Goal: Use online tool/utility: Utilize a website feature to perform a specific function

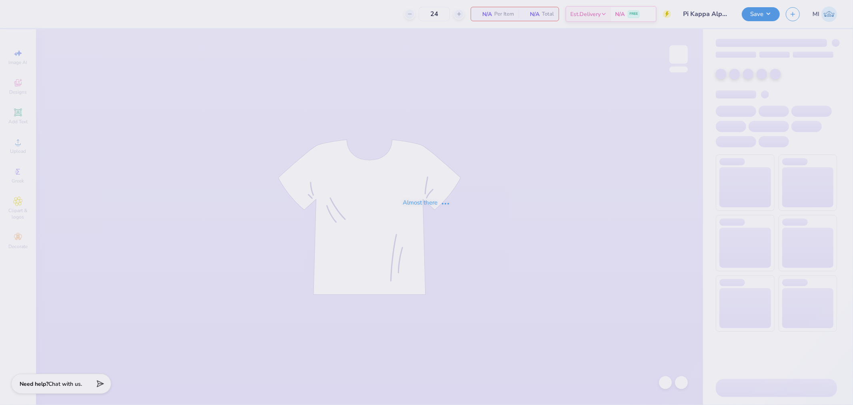
click at [359, 58] on div "Almost there" at bounding box center [426, 202] width 853 height 405
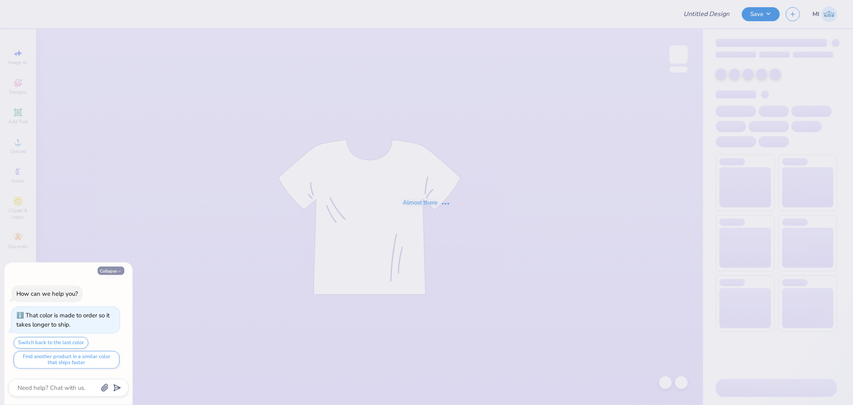
click at [104, 271] on button "Collapse" at bounding box center [111, 270] width 27 height 8
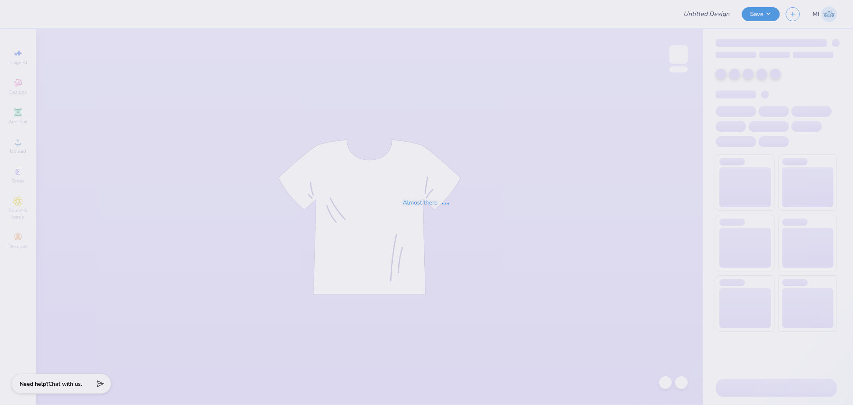
type textarea "x"
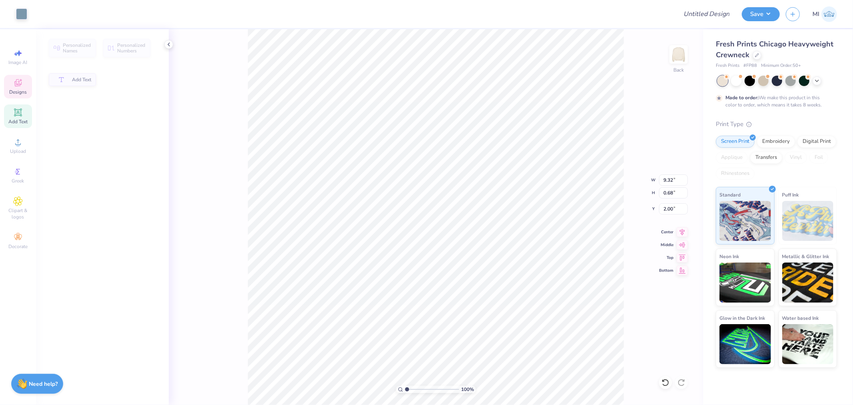
type input "9.32"
type input "0.68"
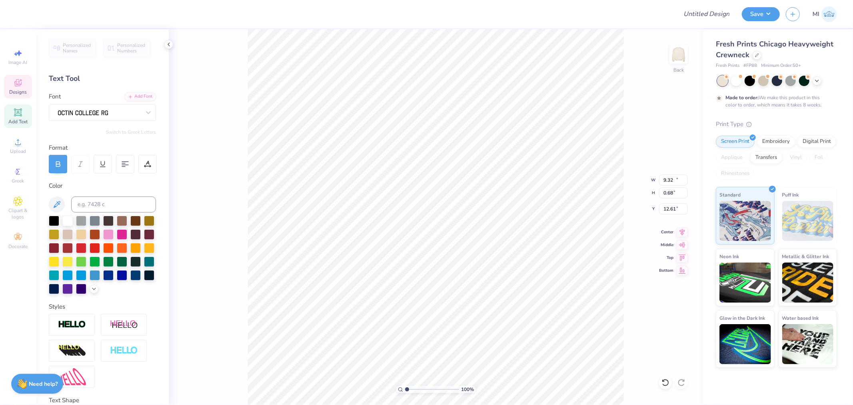
type input "10.49"
type input "0.73"
type input "12.61"
type input "7.19"
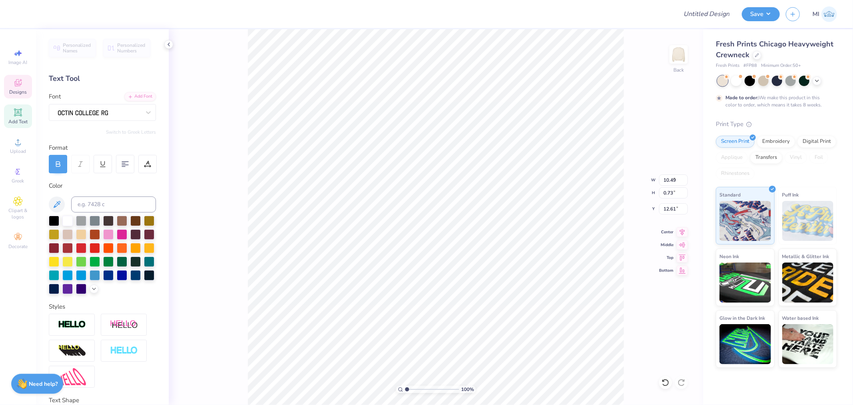
type input "0.47"
type input "13.53"
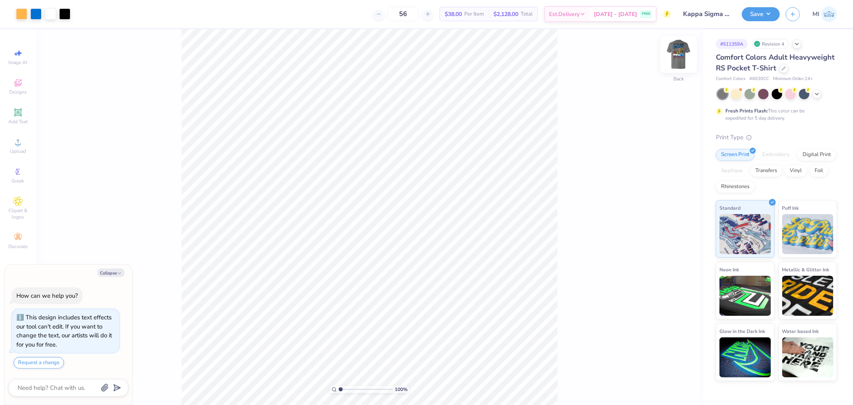
click at [673, 64] on img at bounding box center [678, 54] width 32 height 32
type textarea "x"
type input "0.74"
type input "0.77"
type input "16.57"
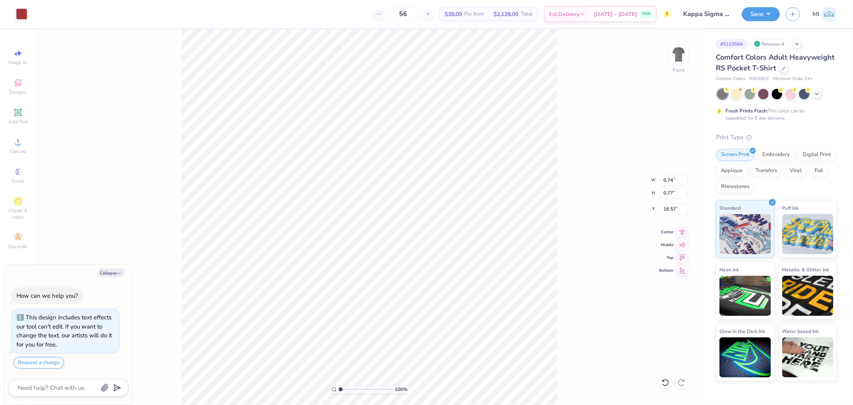
type textarea "x"
type input "0.84"
type input "0.76"
type input "16.55"
type textarea "x"
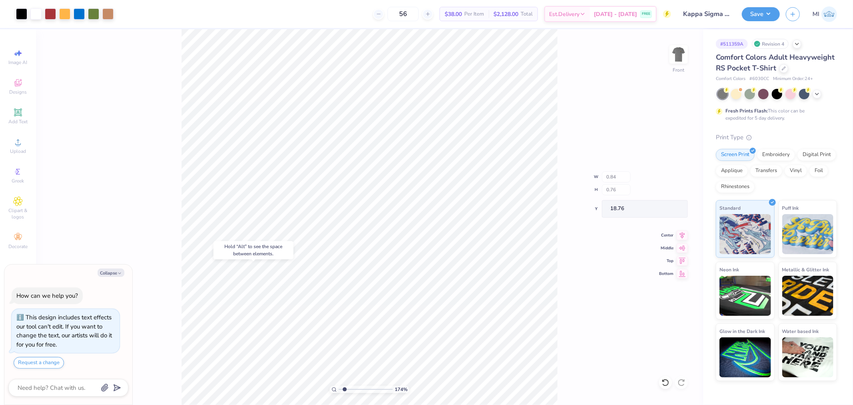
type input "1.74339355603371"
